Goal: Information Seeking & Learning: Learn about a topic

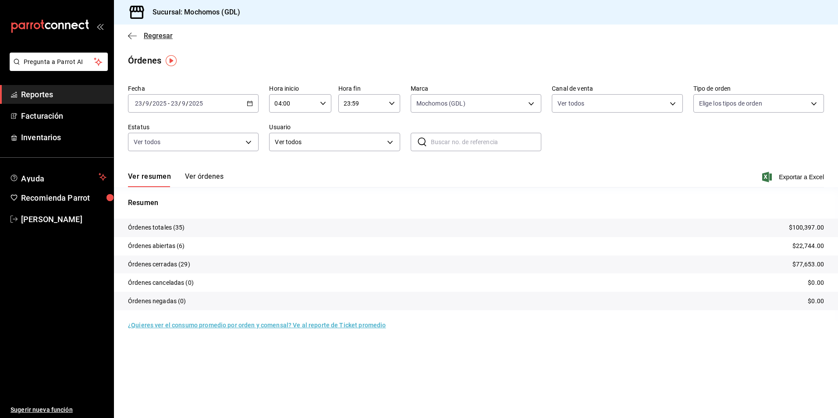
click at [170, 39] on span "Regresar" at bounding box center [158, 36] width 29 height 8
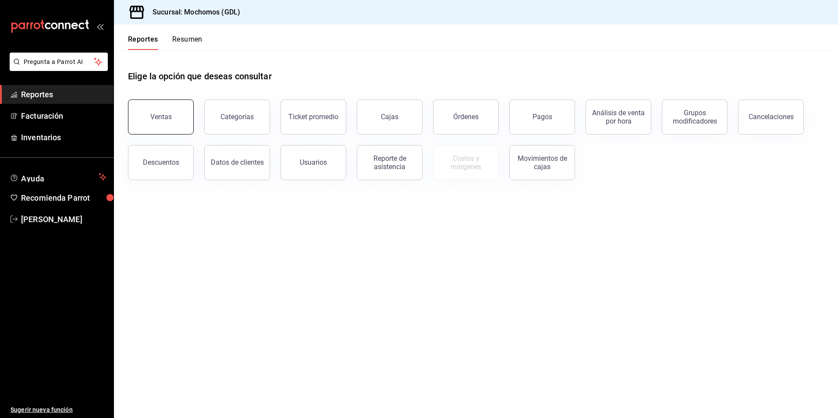
click at [169, 108] on button "Ventas" at bounding box center [161, 116] width 66 height 35
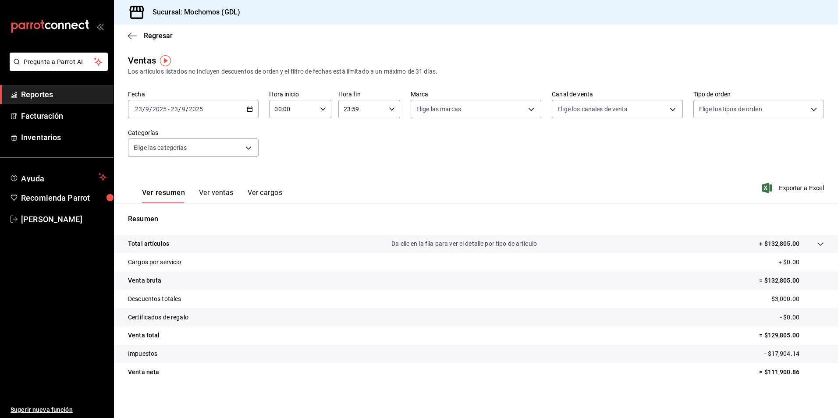
click at [251, 108] on icon "button" at bounding box center [250, 109] width 6 height 6
click at [160, 217] on span "Rango de fechas" at bounding box center [169, 214] width 68 height 9
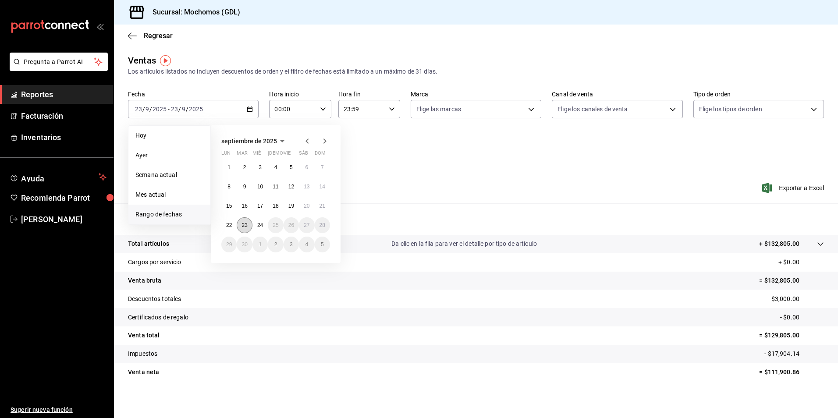
click at [250, 226] on button "23" at bounding box center [244, 225] width 15 height 16
click at [257, 224] on abbr "24" at bounding box center [260, 225] width 6 height 6
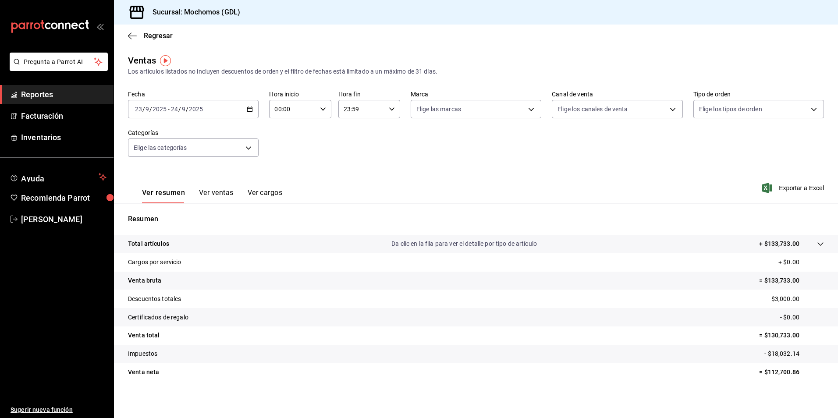
click at [322, 112] on icon "button" at bounding box center [323, 109] width 6 height 6
click at [280, 174] on span "04" at bounding box center [283, 171] width 17 height 7
type input "04:00"
click at [428, 115] on div at bounding box center [419, 209] width 838 height 418
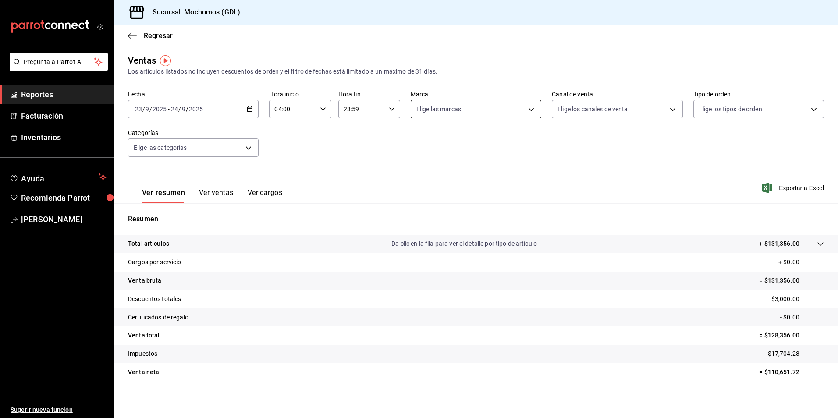
click at [421, 114] on body "Pregunta a Parrot AI Reportes Facturación Inventarios Ayuda Recomienda Parrot […" at bounding box center [419, 209] width 838 height 418
click at [433, 174] on span "Mochomos (GDL)" at bounding box center [482, 172] width 101 height 9
type input "36c25d4a-7cb0-456c-a434-e981d54830bc"
checkbox input "true"
click at [590, 112] on div at bounding box center [419, 209] width 838 height 418
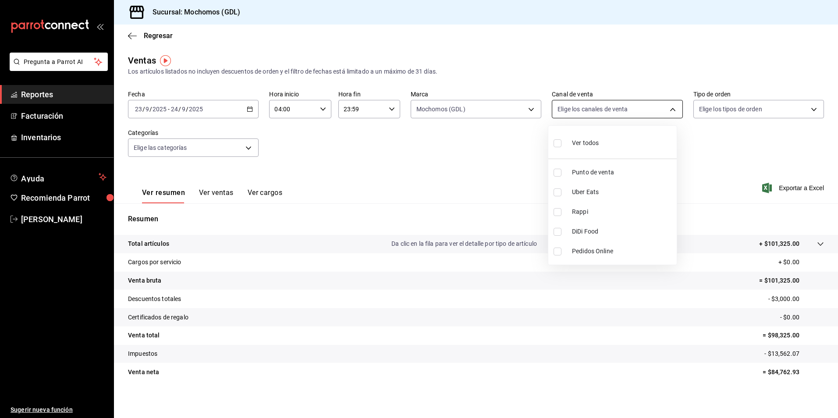
click at [576, 115] on body "Pregunta a Parrot AI Reportes Facturación Inventarios Ayuda Recomienda Parrot […" at bounding box center [419, 209] width 838 height 418
click at [576, 146] on span "Ver todos" at bounding box center [585, 142] width 27 height 9
type input "PARROT,UBER_EATS,RAPPI,DIDI_FOOD,ONLINE"
checkbox input "true"
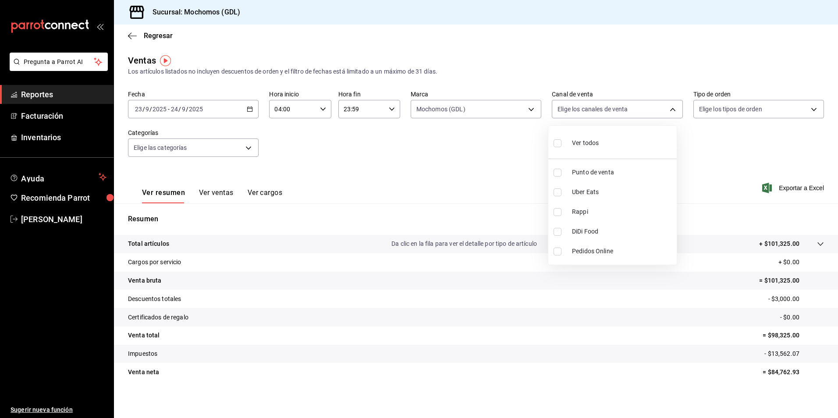
checkbox input "true"
click at [698, 110] on div at bounding box center [419, 209] width 838 height 418
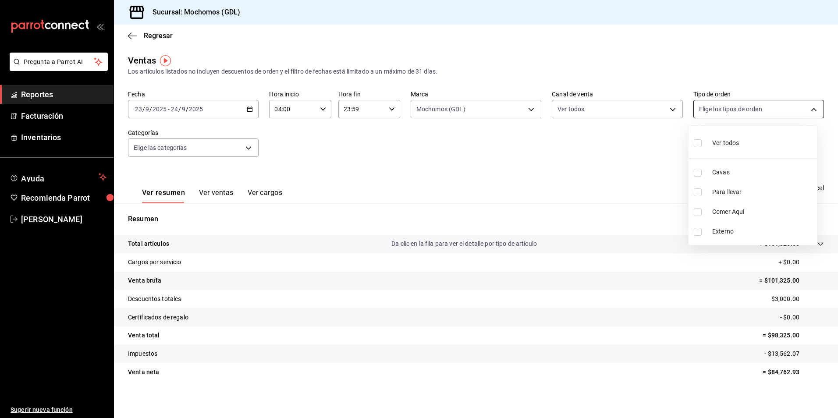
click at [701, 116] on body "Pregunta a Parrot AI Reportes Facturación Inventarios Ayuda Recomienda Parrot […" at bounding box center [419, 209] width 838 height 418
click at [694, 144] on input "checkbox" at bounding box center [698, 143] width 8 height 8
checkbox input "true"
type input "c3d0baef-30c0-4718-9d76-caab43e27316,13c4cc4a-99d2-42c0-ba96-c3de8c08c13d,7b791…"
checkbox input "true"
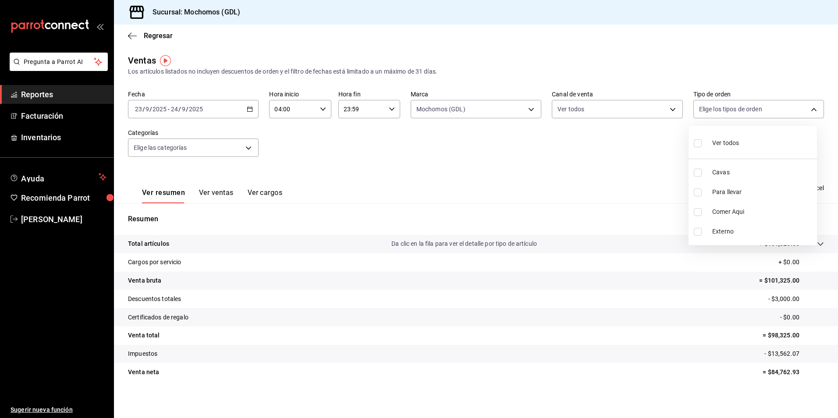
checkbox input "true"
click at [429, 174] on div at bounding box center [419, 209] width 838 height 418
click at [246, 148] on body "Pregunta a Parrot AI Reportes Facturación Inventarios Ayuda Recomienda Parrot […" at bounding box center [419, 209] width 838 height 418
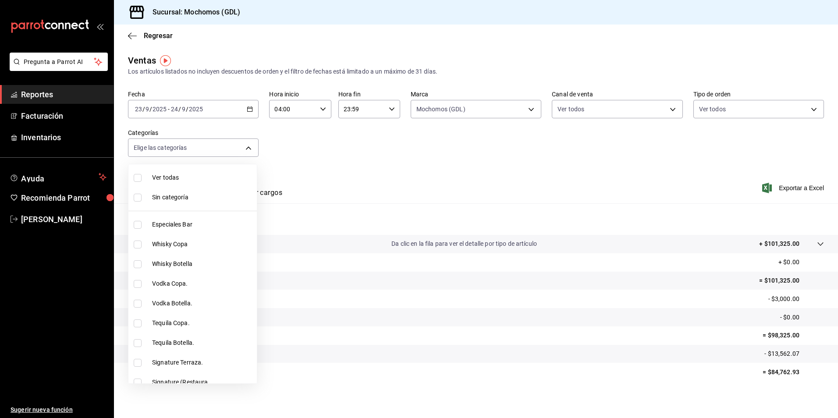
click at [203, 177] on span "Ver todas" at bounding box center [202, 177] width 101 height 9
type input "c0db8a99-aef8-4e9c-862d-72763fc5d605,0e6da5ad-e1ed-4623-8a7f-4db137866549,4ba6e…"
checkbox input "true"
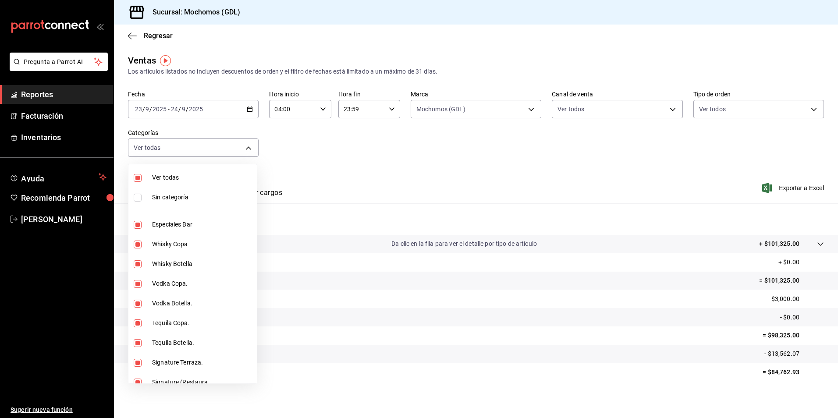
checkbox input "true"
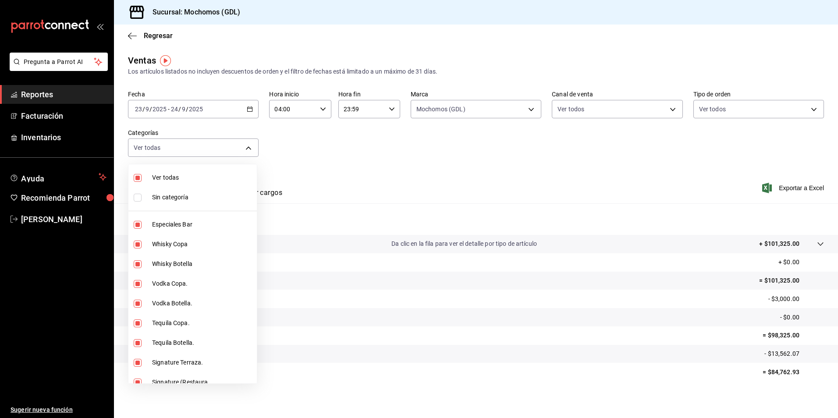
checkbox input "true"
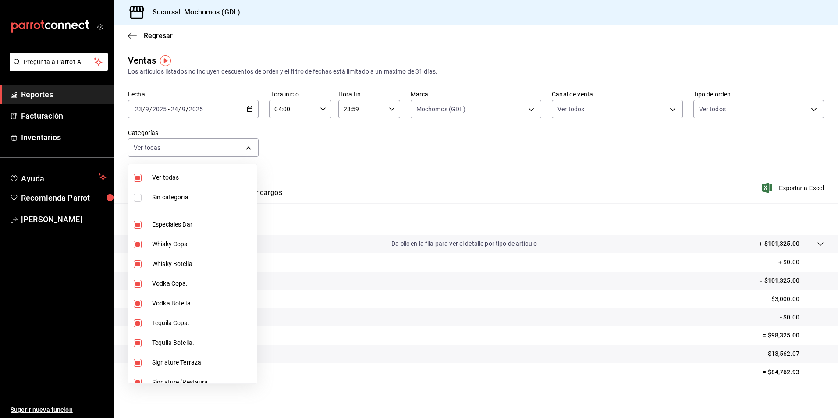
checkbox input "true"
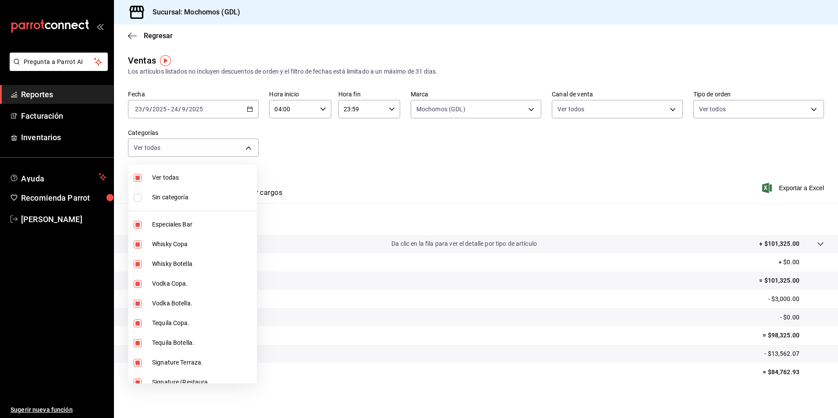
checkbox input "true"
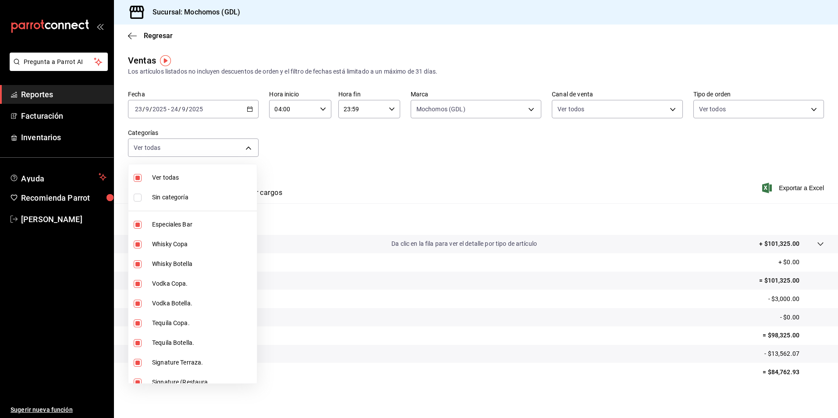
checkbox input "true"
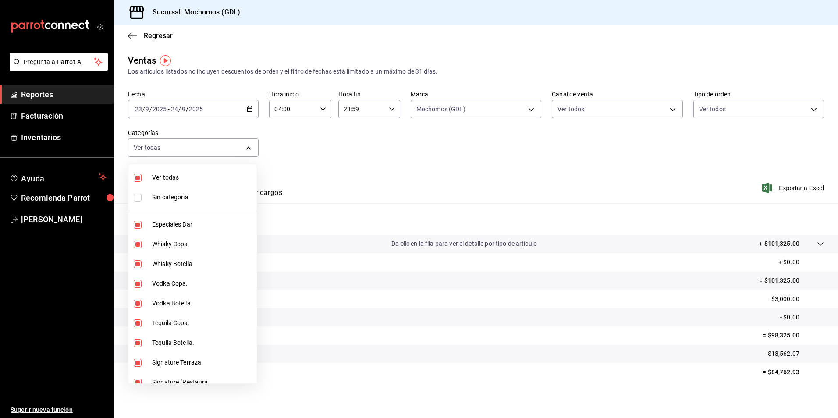
checkbox input "true"
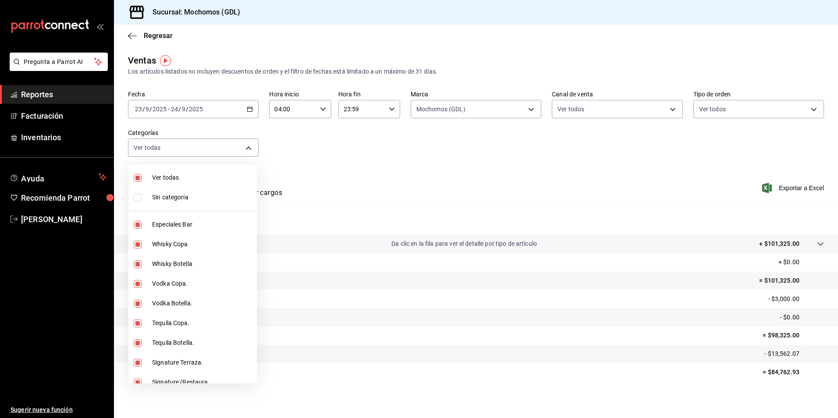
checkbox input "true"
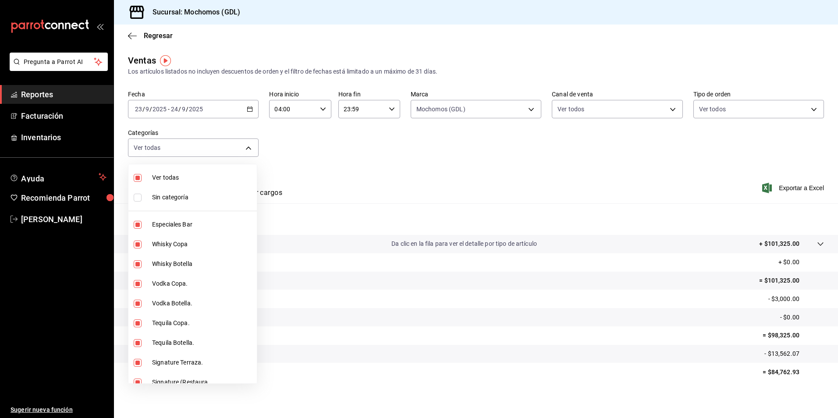
checkbox input "true"
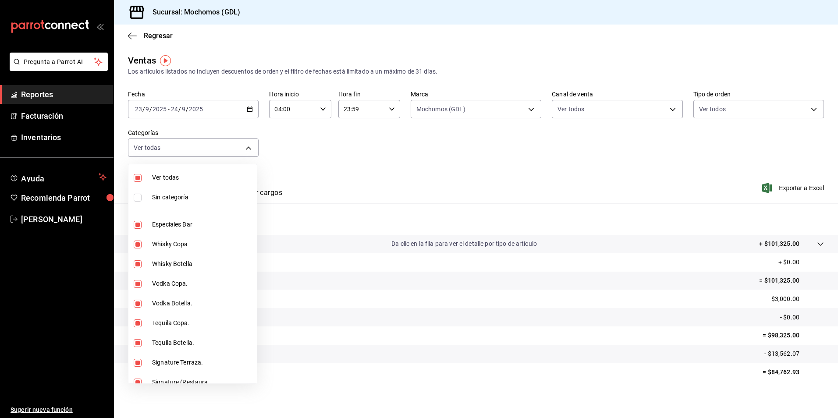
checkbox input "true"
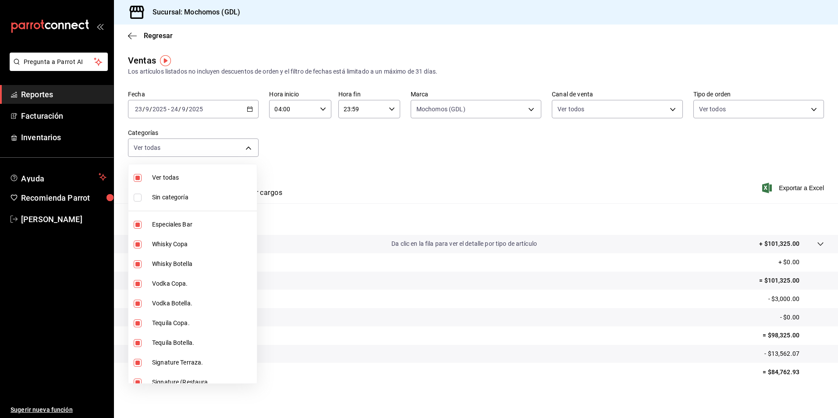
checkbox input "true"
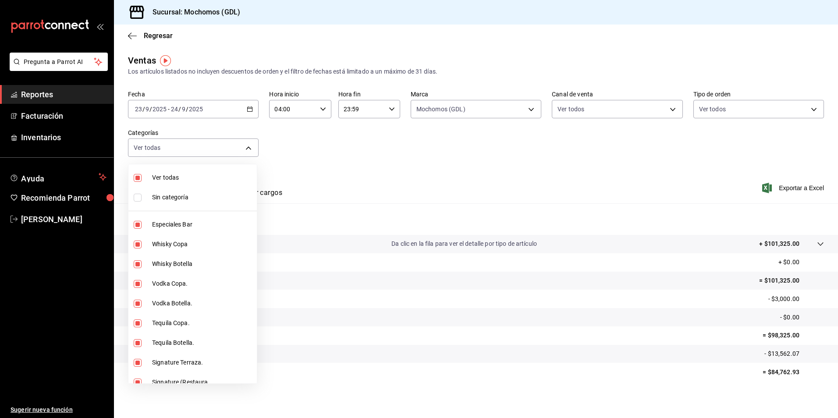
checkbox input "true"
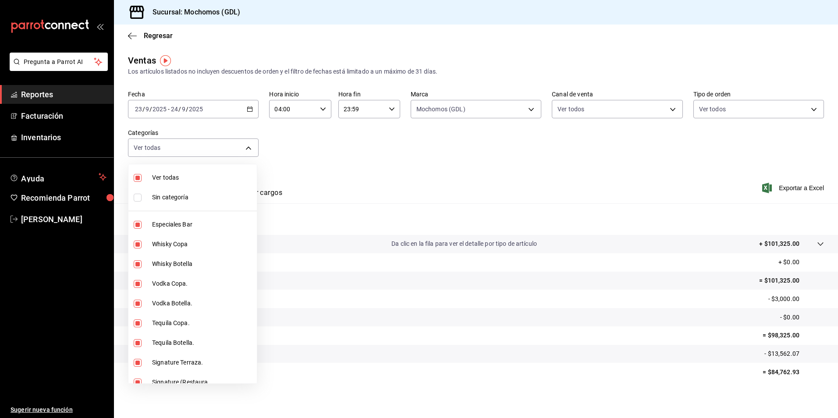
checkbox input "true"
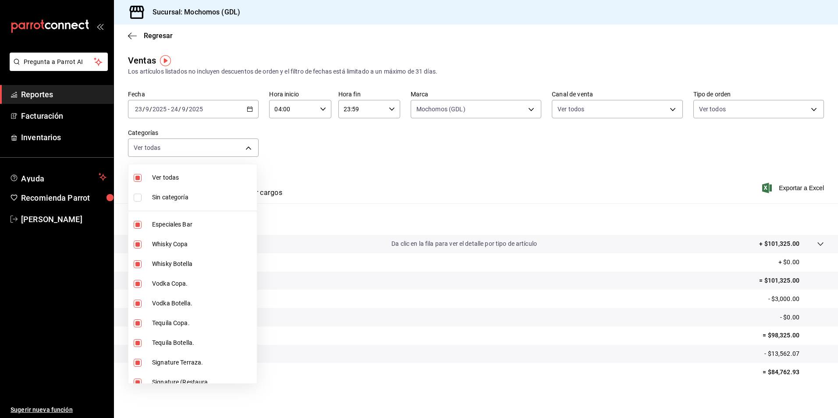
checkbox input "true"
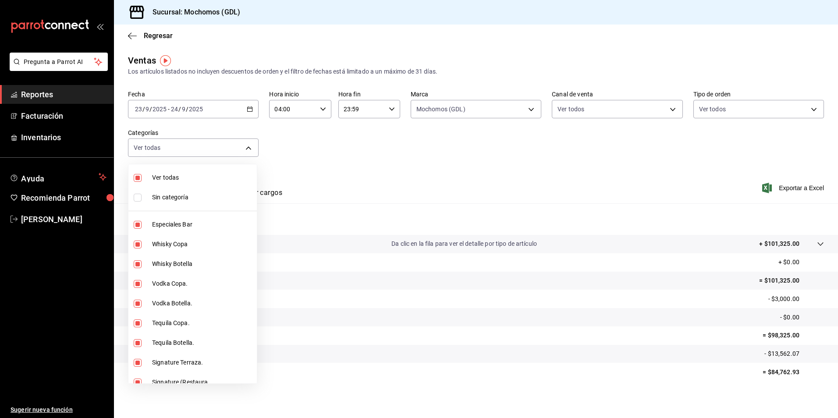
checkbox input "true"
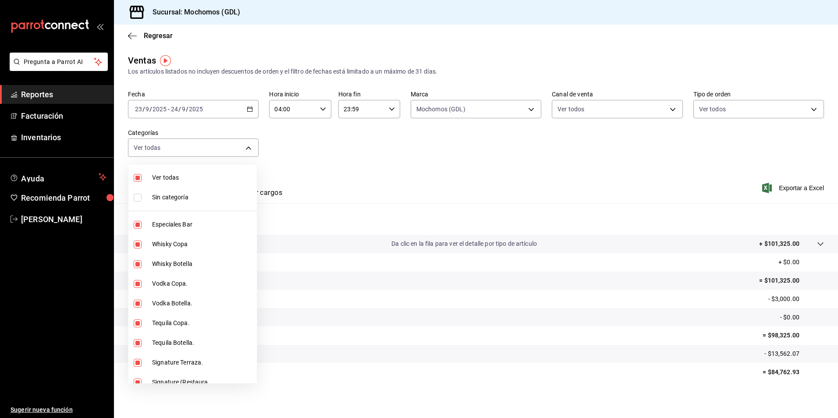
checkbox input "true"
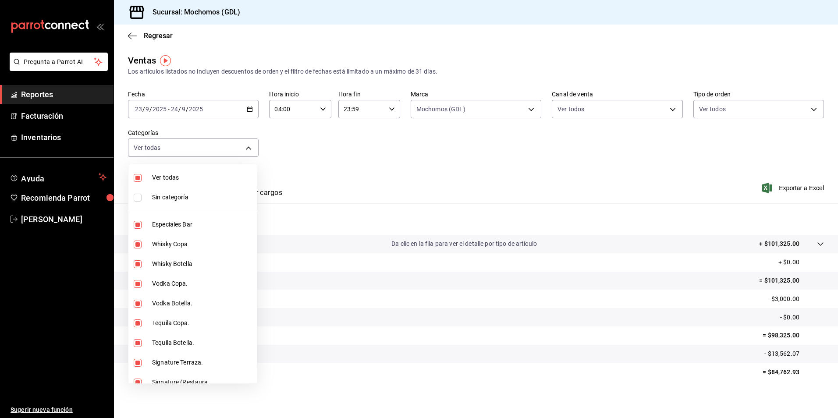
checkbox input "true"
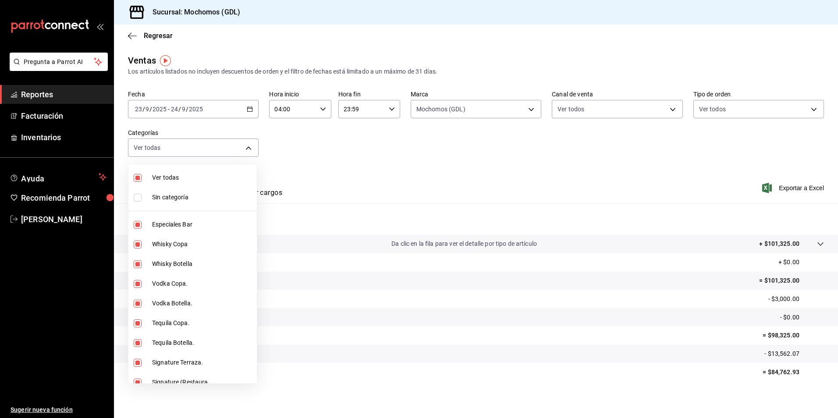
checkbox input "true"
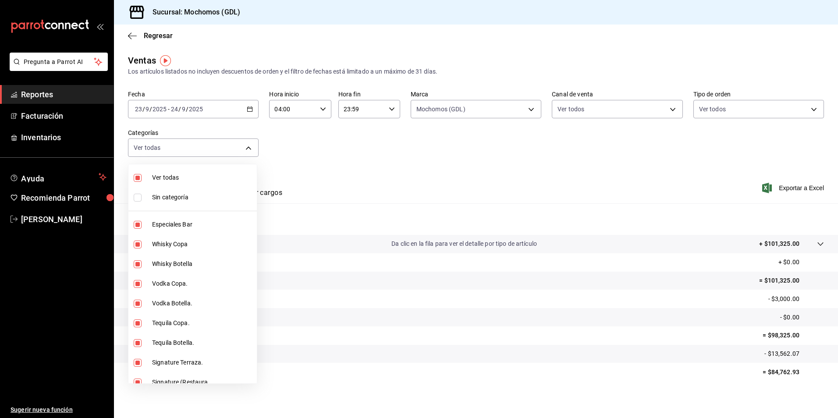
checkbox input "true"
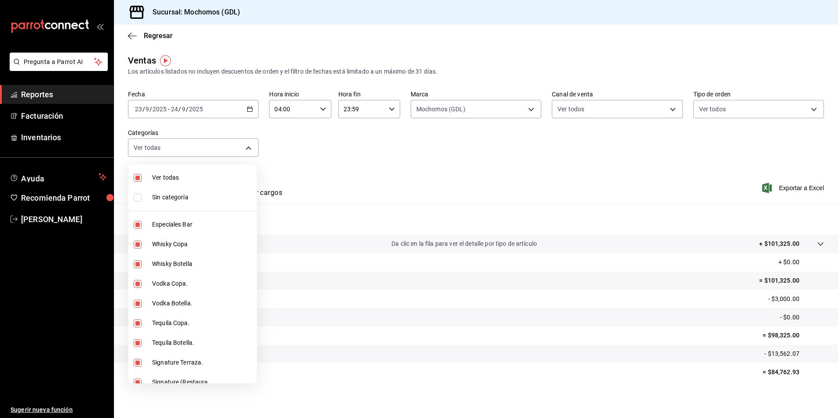
checkbox input "true"
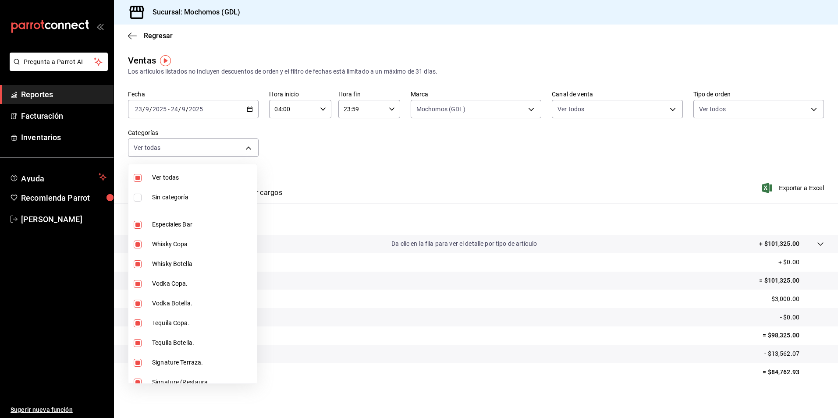
checkbox input "true"
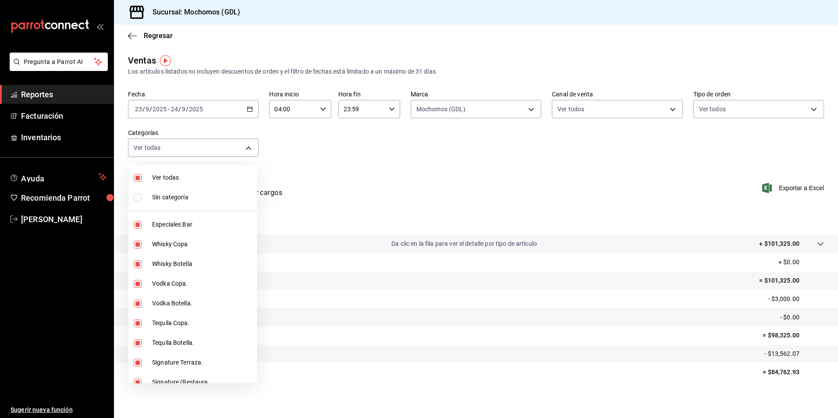
checkbox input "true"
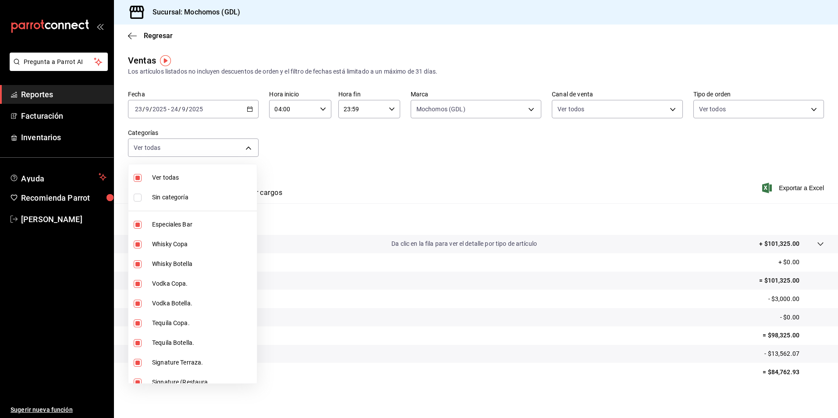
checkbox input "true"
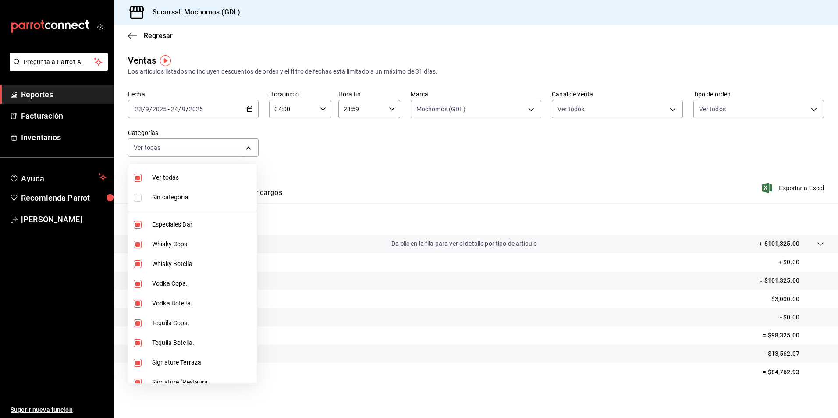
checkbox input "true"
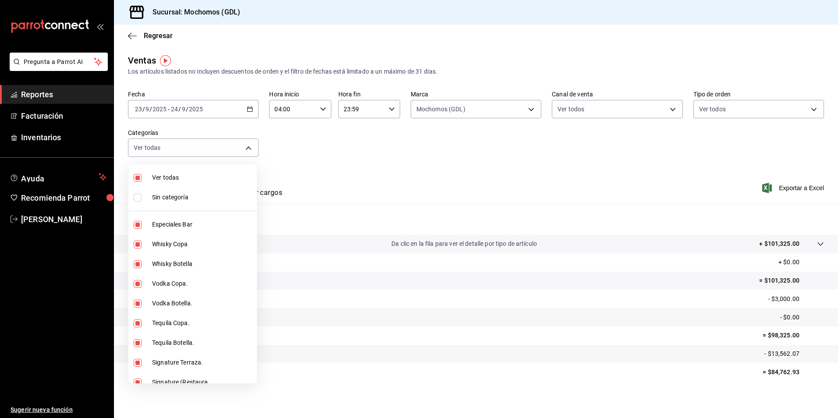
checkbox input "true"
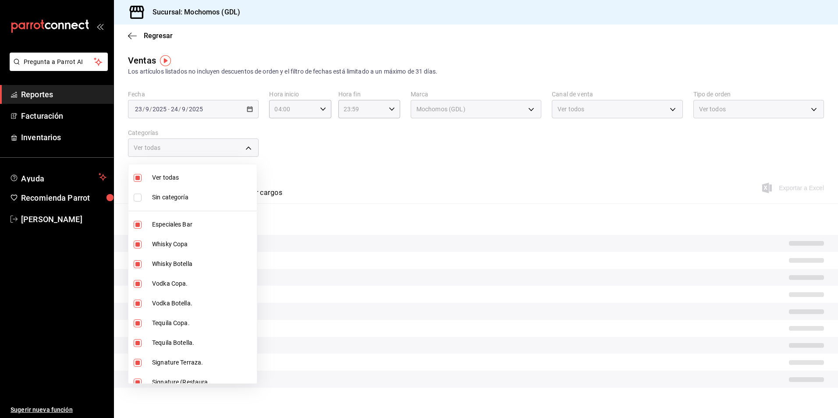
click at [194, 197] on span "Sin categoría" at bounding box center [202, 197] width 101 height 9
checkbox input "true"
